Goal: Check status: Check status

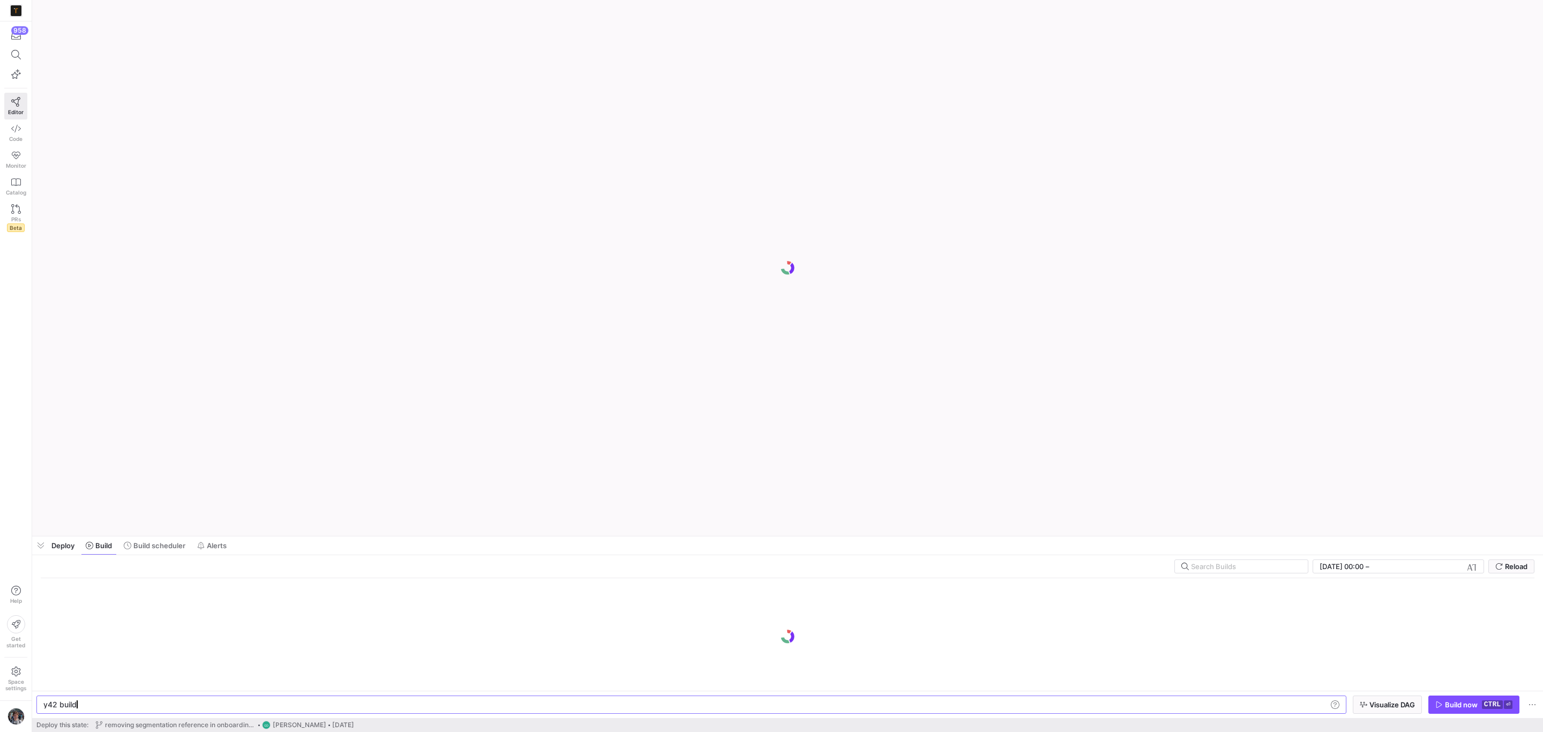
scroll to position [0, 31]
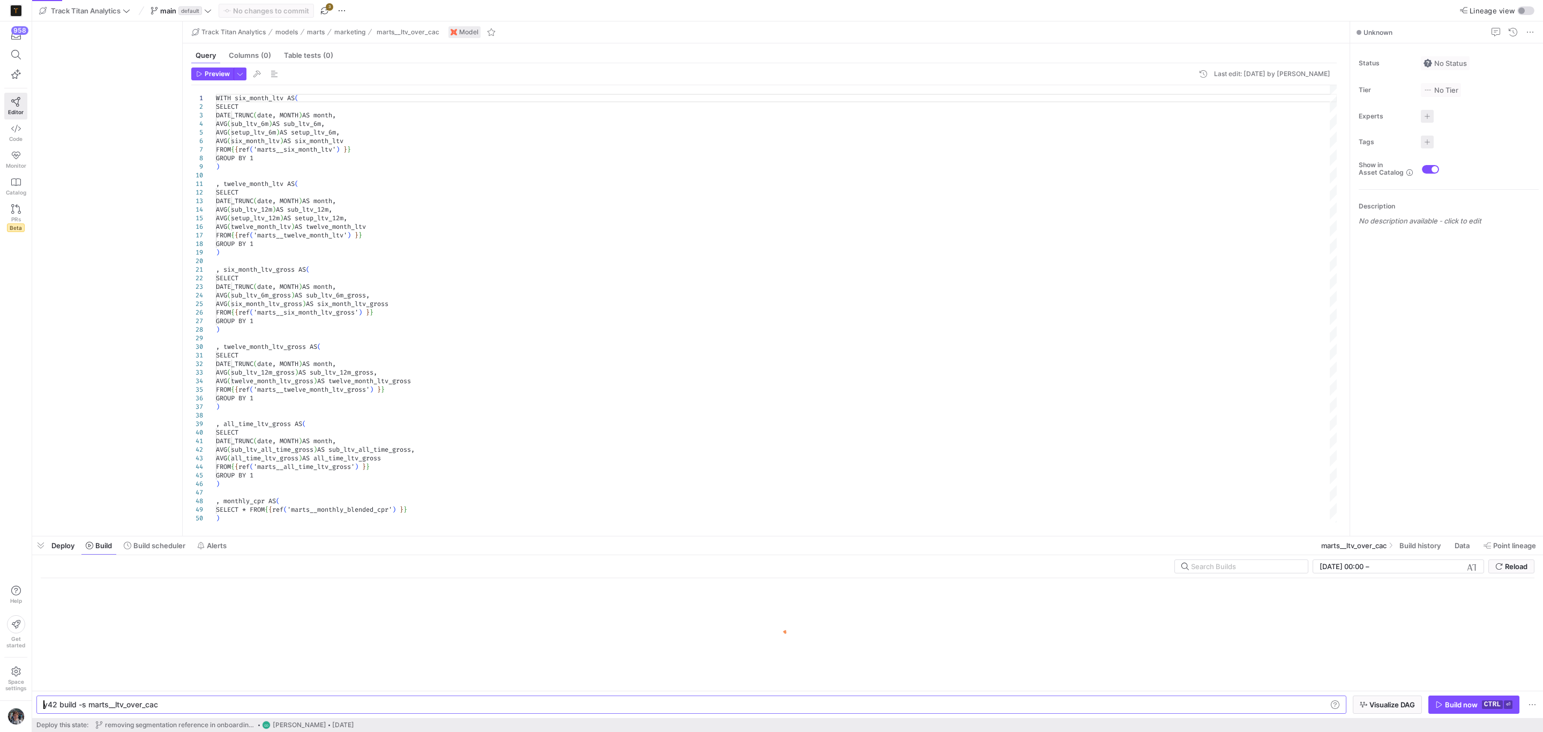
type textarea "y42 build -s marts__ltv_over_cac"
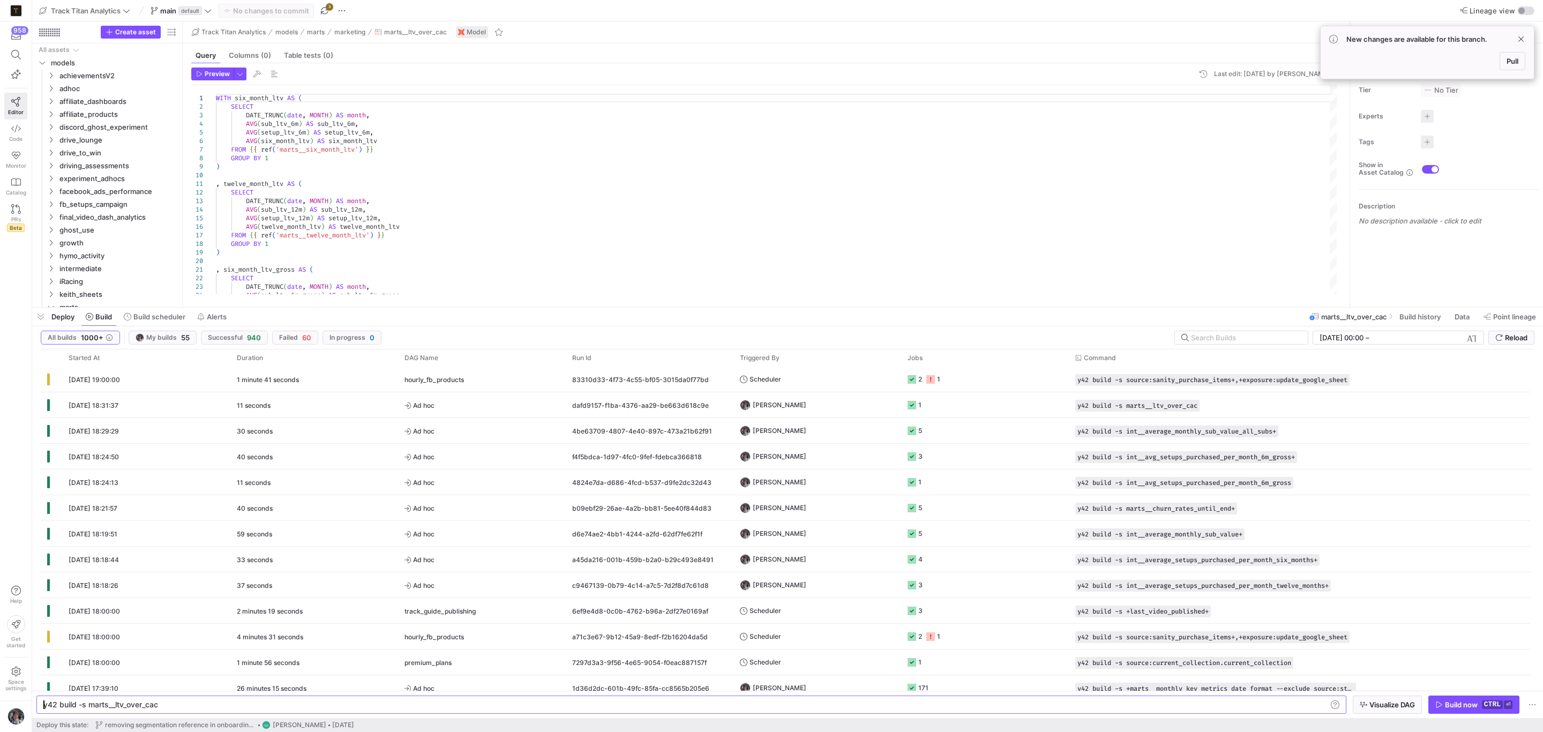
drag, startPoint x: 895, startPoint y: 534, endPoint x: 910, endPoint y: 375, distance: 159.8
click at [910, 305] on div at bounding box center [787, 307] width 1511 height 4
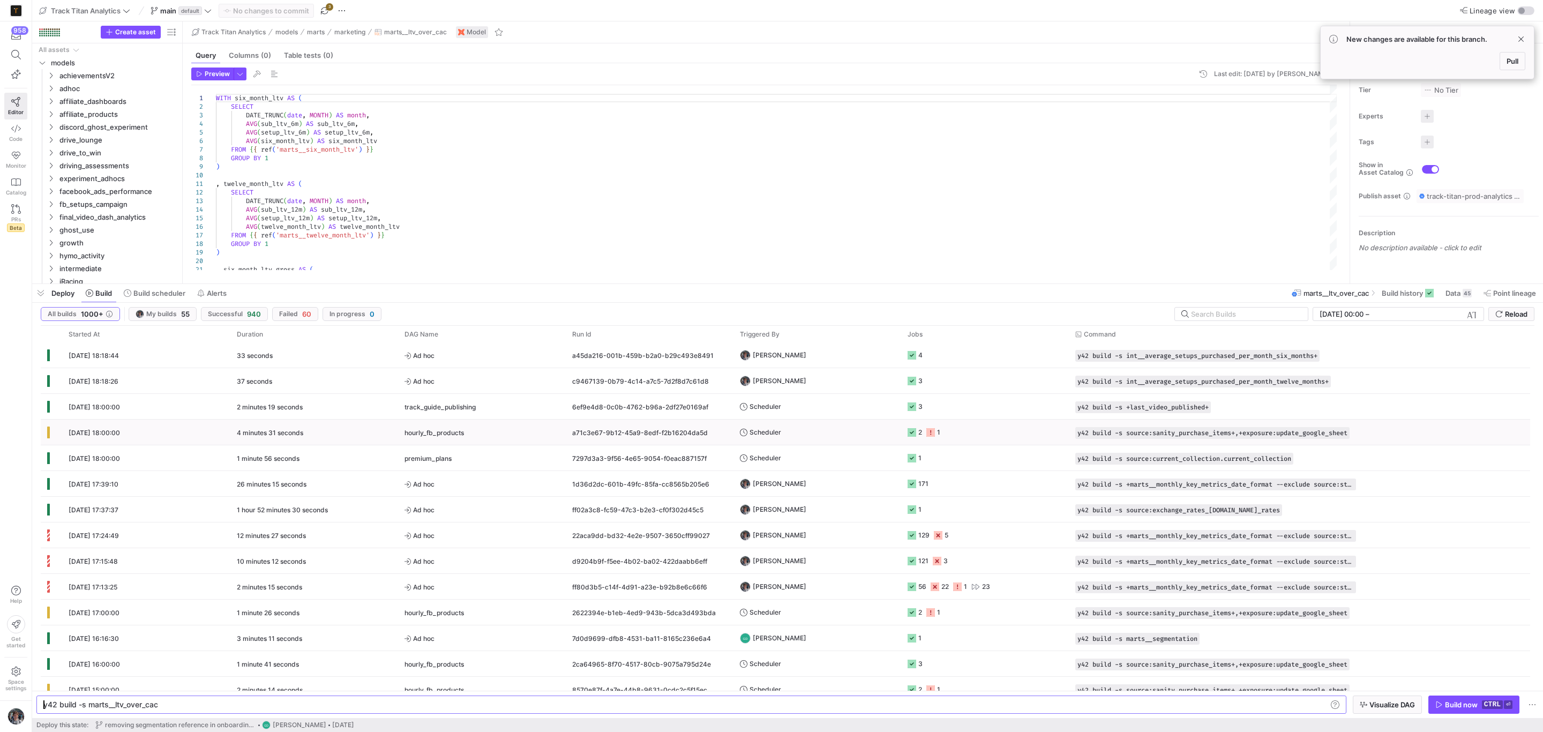
scroll to position [241, 0]
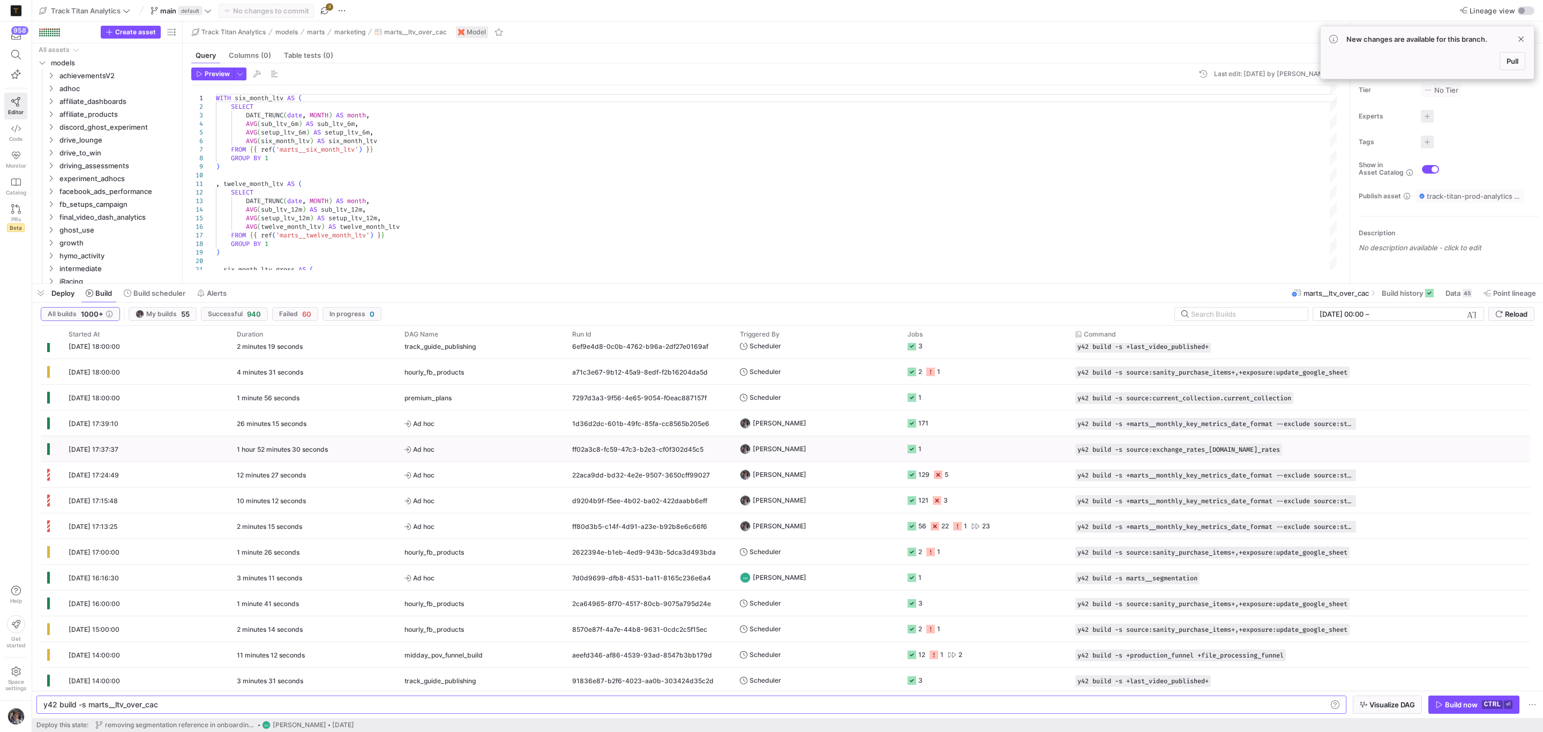
click at [994, 446] on y42-job-status-cell-renderer "1" at bounding box center [985, 449] width 155 height 24
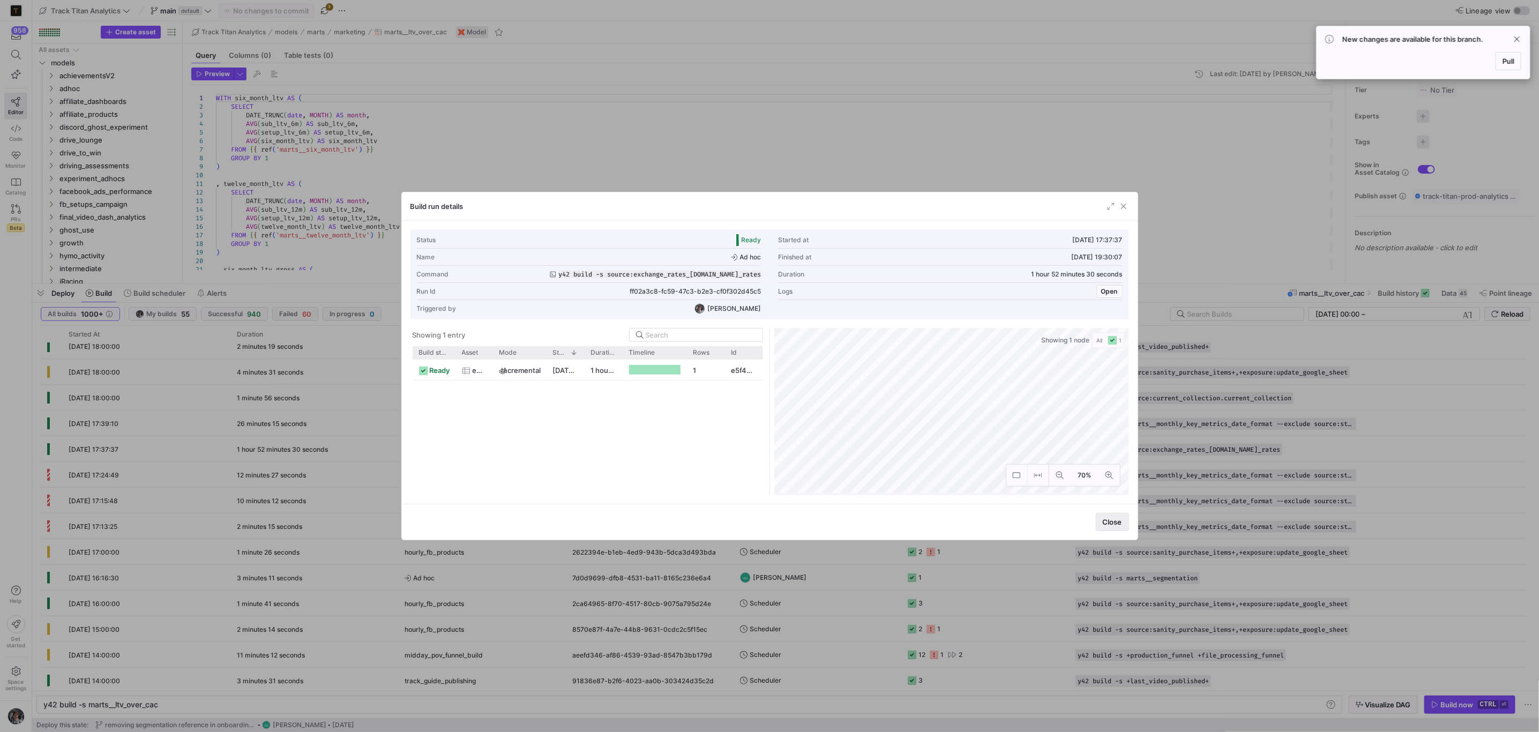
click at [1117, 518] on span "Close" at bounding box center [1112, 522] width 19 height 9
